Goal: Task Accomplishment & Management: Manage account settings

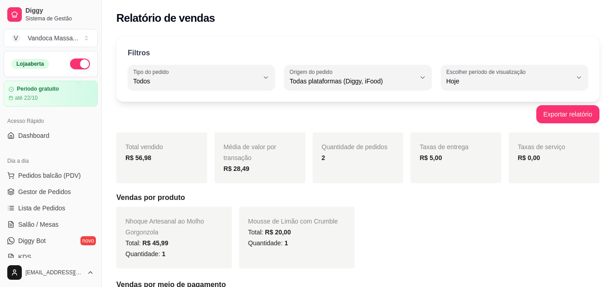
select select "ALL"
select select "0"
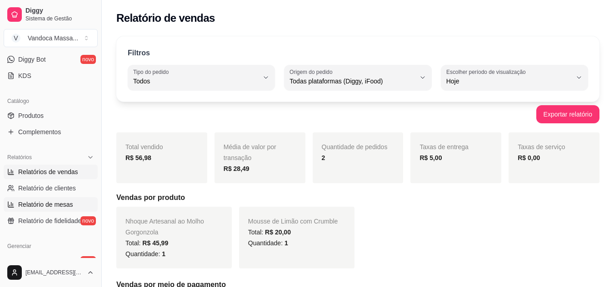
click at [53, 198] on link "Relatório de mesas" at bounding box center [51, 205] width 94 height 15
select select "TOTAL_OF_ORDERS"
select select "7"
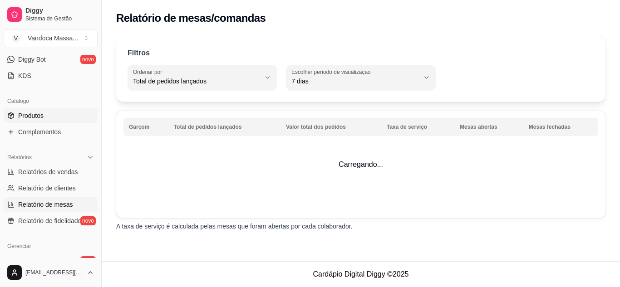
click at [36, 117] on span "Produtos" at bounding box center [30, 115] width 25 height 9
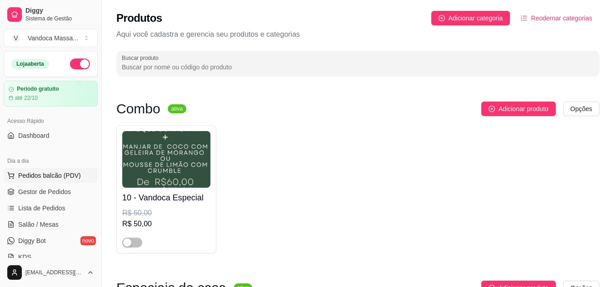
click at [54, 180] on span "Pedidos balcão (PDV)" at bounding box center [49, 175] width 63 height 9
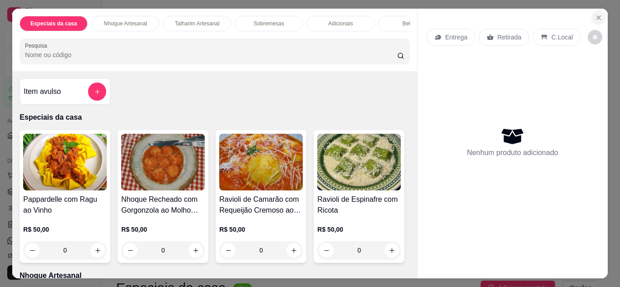
click at [595, 15] on icon "Close" at bounding box center [598, 17] width 7 height 7
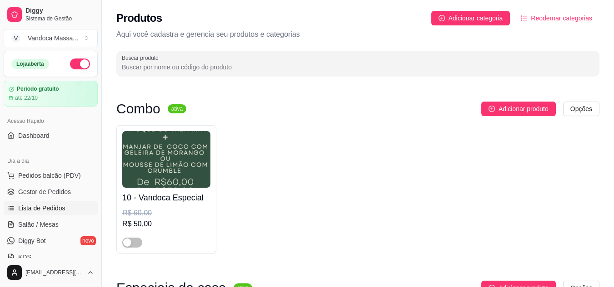
click at [44, 212] on span "Lista de Pedidos" at bounding box center [41, 208] width 47 height 9
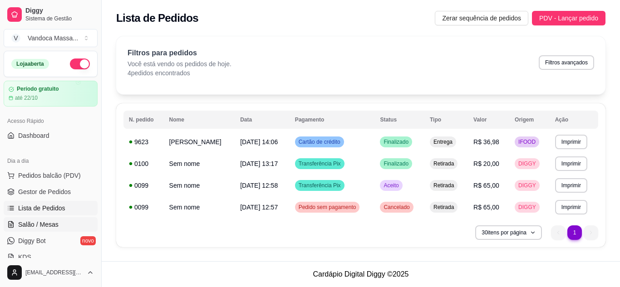
click at [45, 228] on span "Salão / Mesas" at bounding box center [38, 224] width 40 height 9
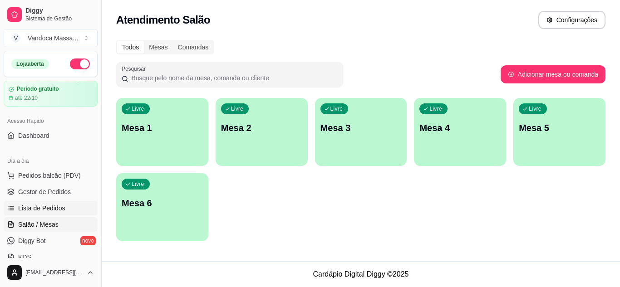
click at [42, 213] on link "Lista de Pedidos" at bounding box center [51, 208] width 94 height 15
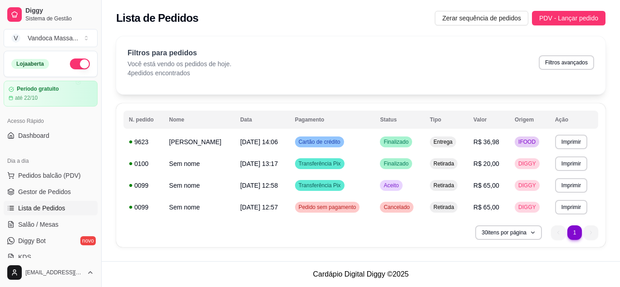
click at [342, 222] on div "**********" at bounding box center [361, 176] width 490 height 144
click at [321, 214] on td "Pedido sem pagamento" at bounding box center [332, 208] width 85 height 22
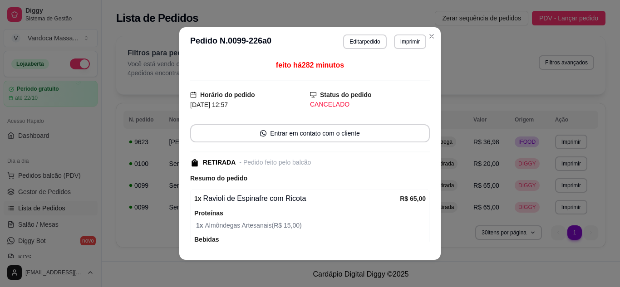
click at [321, 214] on div "Proteínas 1 x Almôndegas Artesanais ( R$ 15,00 )" at bounding box center [310, 219] width 232 height 23
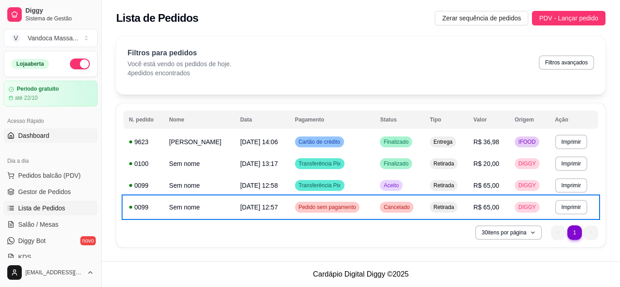
click at [28, 137] on span "Dashboard" at bounding box center [33, 135] width 31 height 9
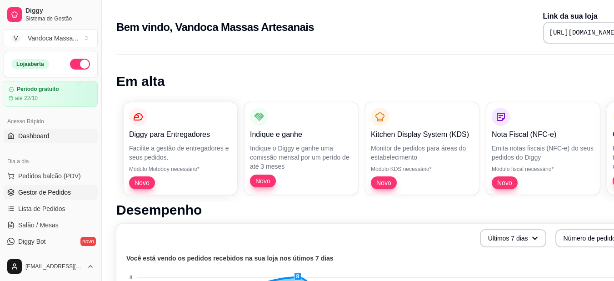
click at [59, 194] on span "Gestor de Pedidos" at bounding box center [44, 192] width 53 height 9
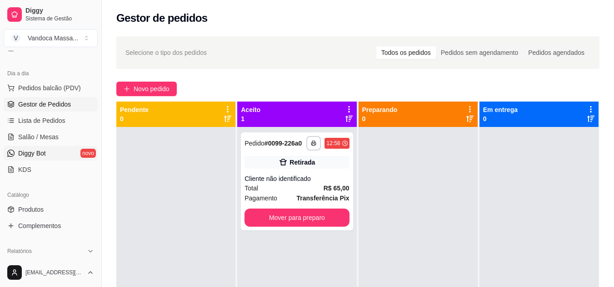
scroll to position [91, 0]
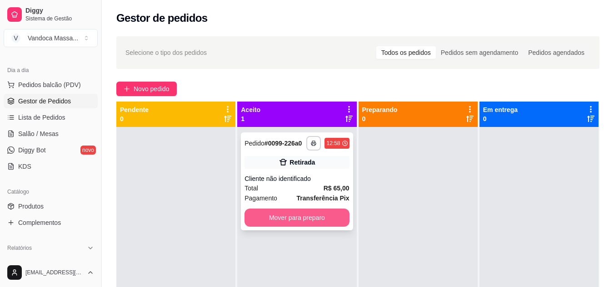
click at [288, 220] on button "Mover para preparo" at bounding box center [296, 218] width 104 height 18
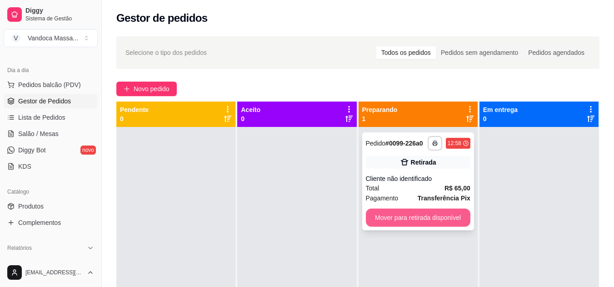
click at [388, 217] on button "Mover para retirada disponível" at bounding box center [418, 218] width 104 height 18
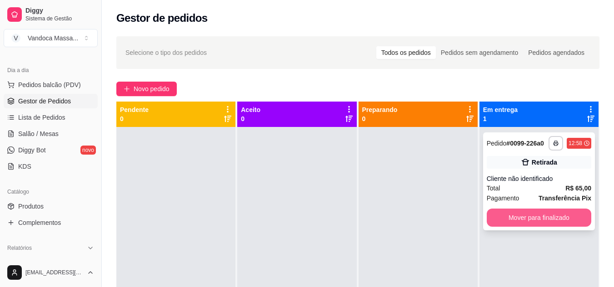
click at [532, 213] on button "Mover para finalizado" at bounding box center [538, 218] width 104 height 18
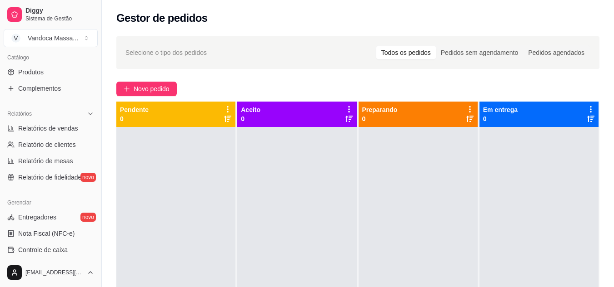
scroll to position [227, 0]
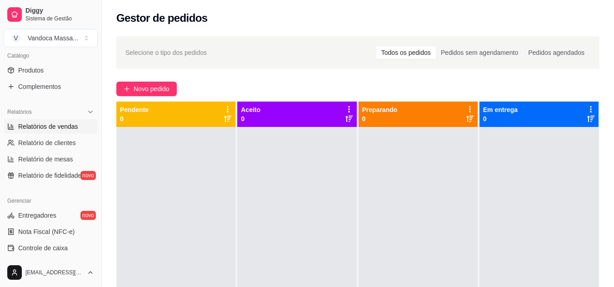
click at [70, 127] on span "Relatórios de vendas" at bounding box center [48, 126] width 60 height 9
select select "ALL"
select select "0"
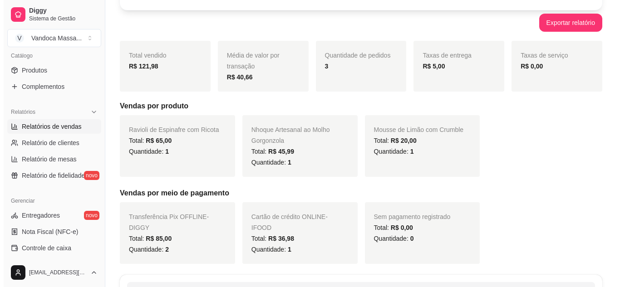
scroll to position [227, 0]
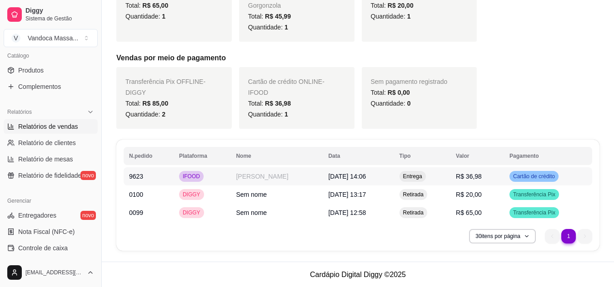
click at [249, 182] on td "[PERSON_NAME]" at bounding box center [276, 177] width 92 height 18
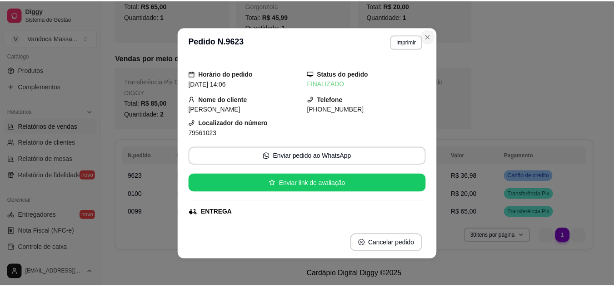
scroll to position [217, 0]
